Goal: Task Accomplishment & Management: Use online tool/utility

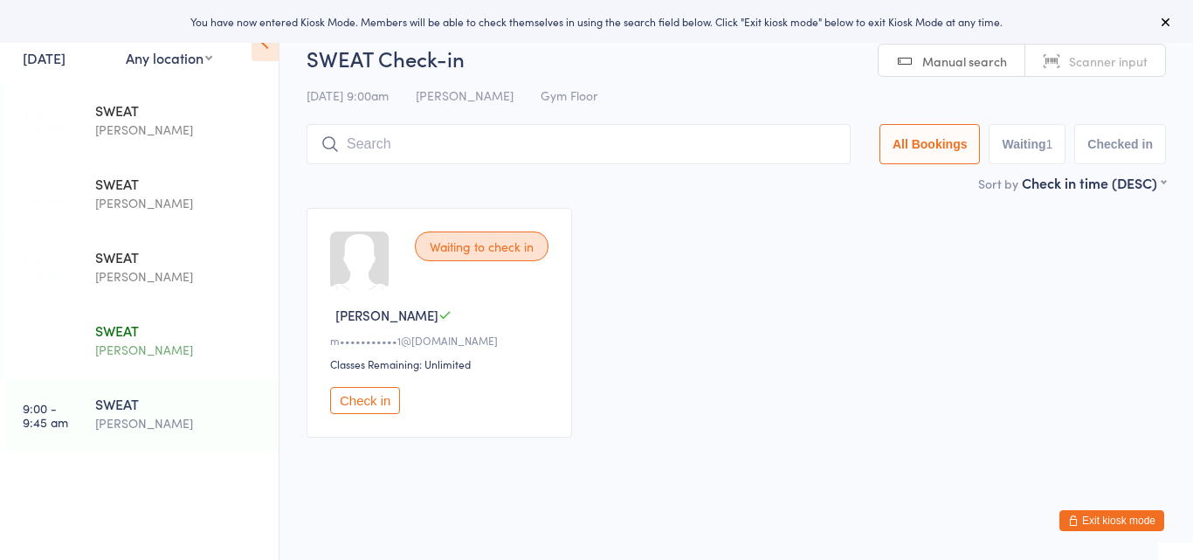
click at [143, 341] on div "[PERSON_NAME]" at bounding box center [179, 350] width 169 height 20
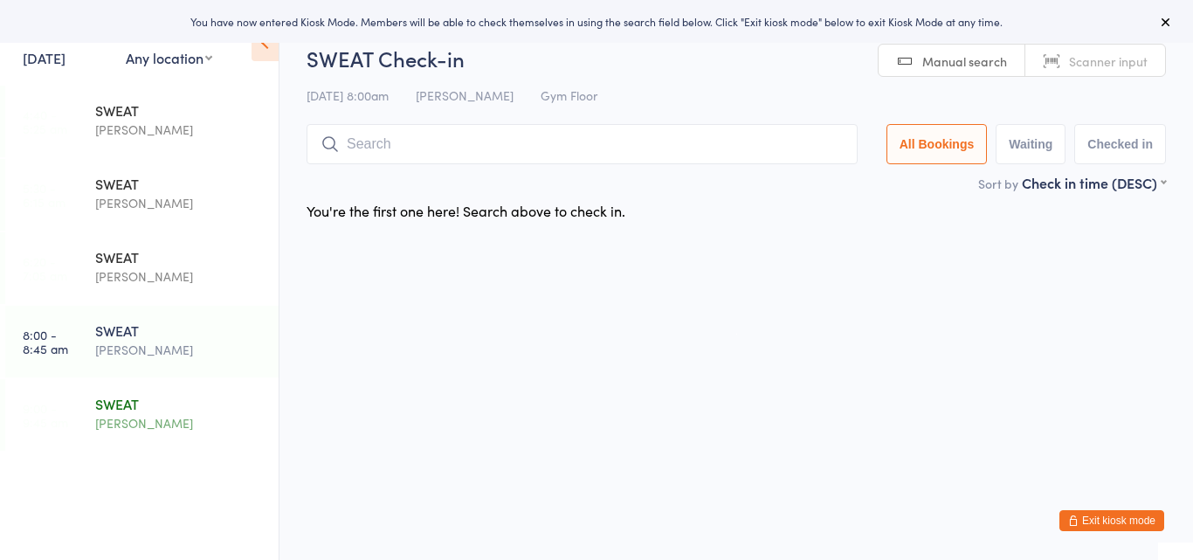
click at [127, 402] on div "SWEAT" at bounding box center [179, 403] width 169 height 19
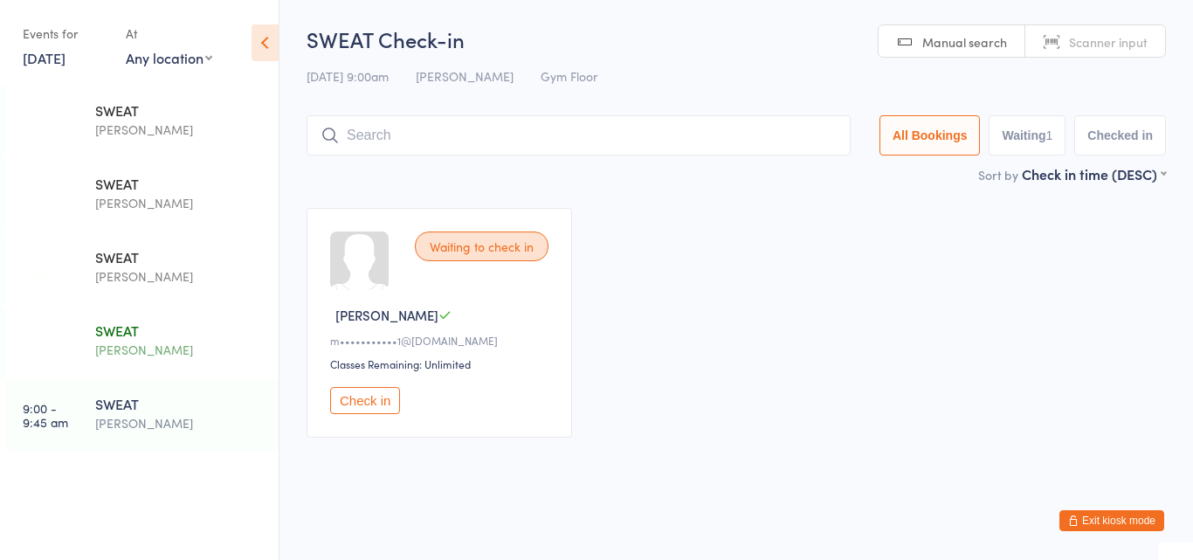
click at [129, 342] on div "[PERSON_NAME]" at bounding box center [179, 350] width 169 height 20
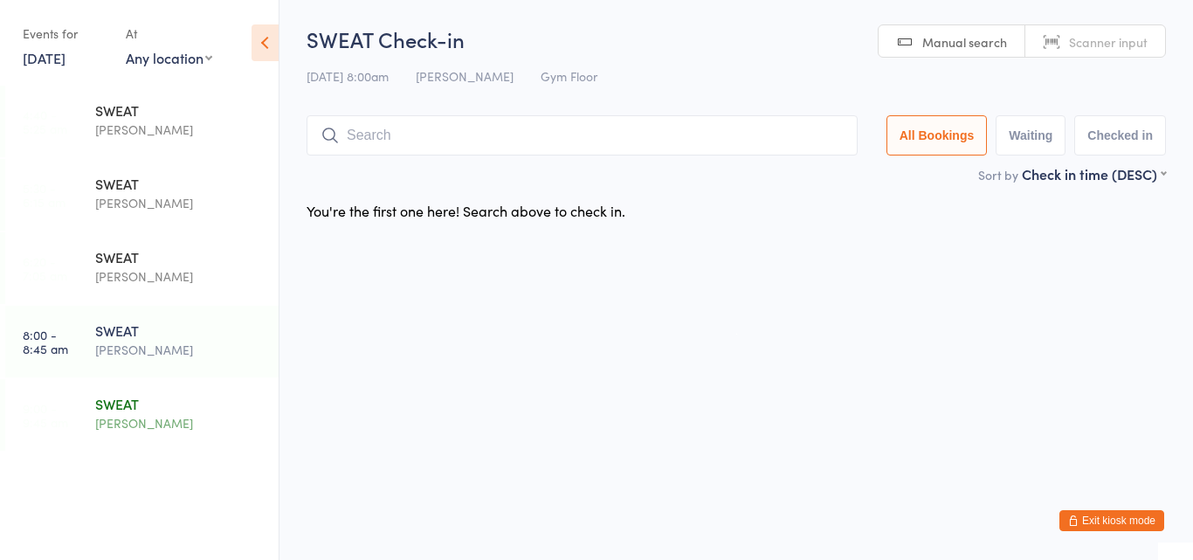
click at [160, 404] on div "SWEAT" at bounding box center [179, 403] width 169 height 19
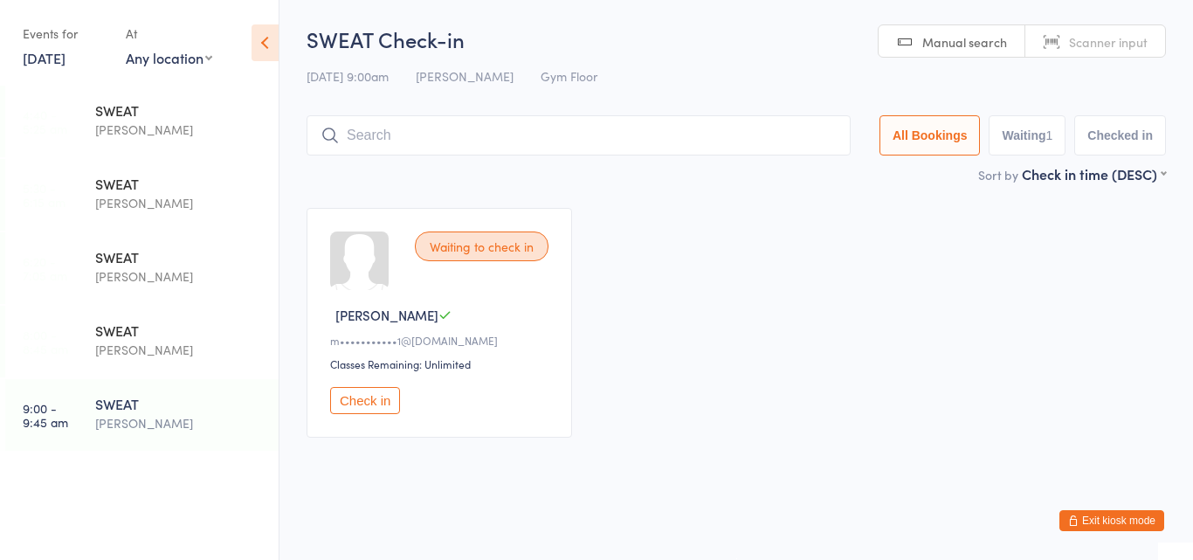
click at [357, 396] on button "Check in" at bounding box center [365, 400] width 70 height 27
